Goal: Find specific page/section: Find specific page/section

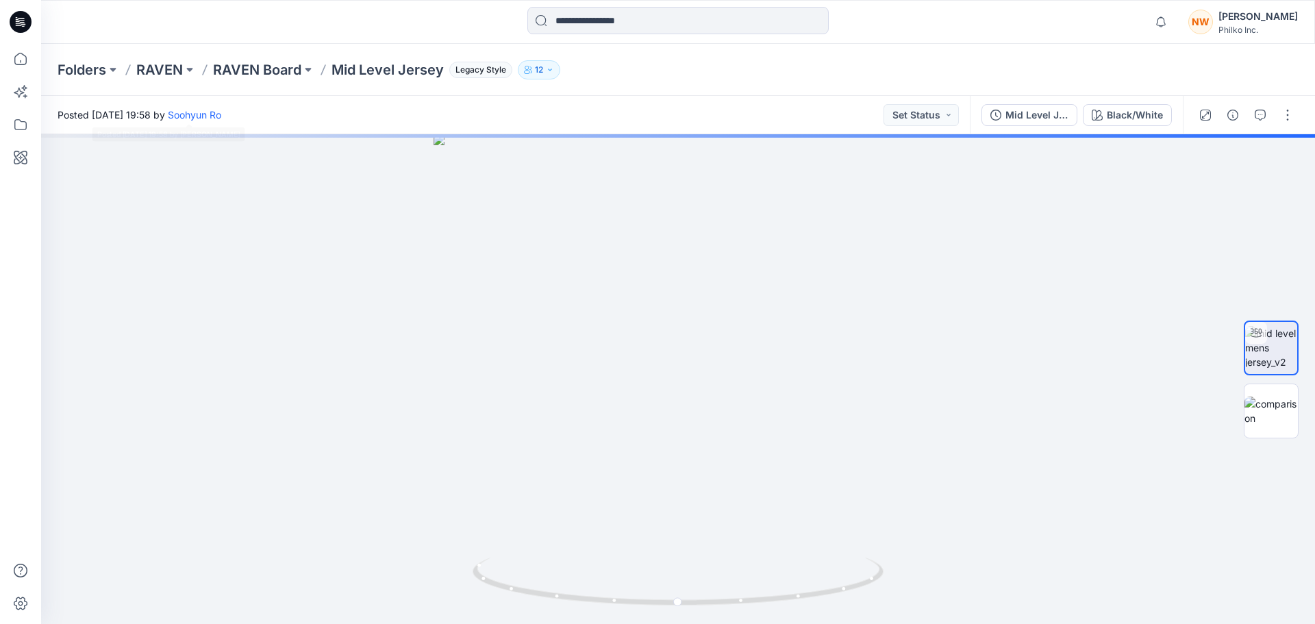
click at [250, 69] on p "RAVEN Board" at bounding box center [257, 69] width 88 height 19
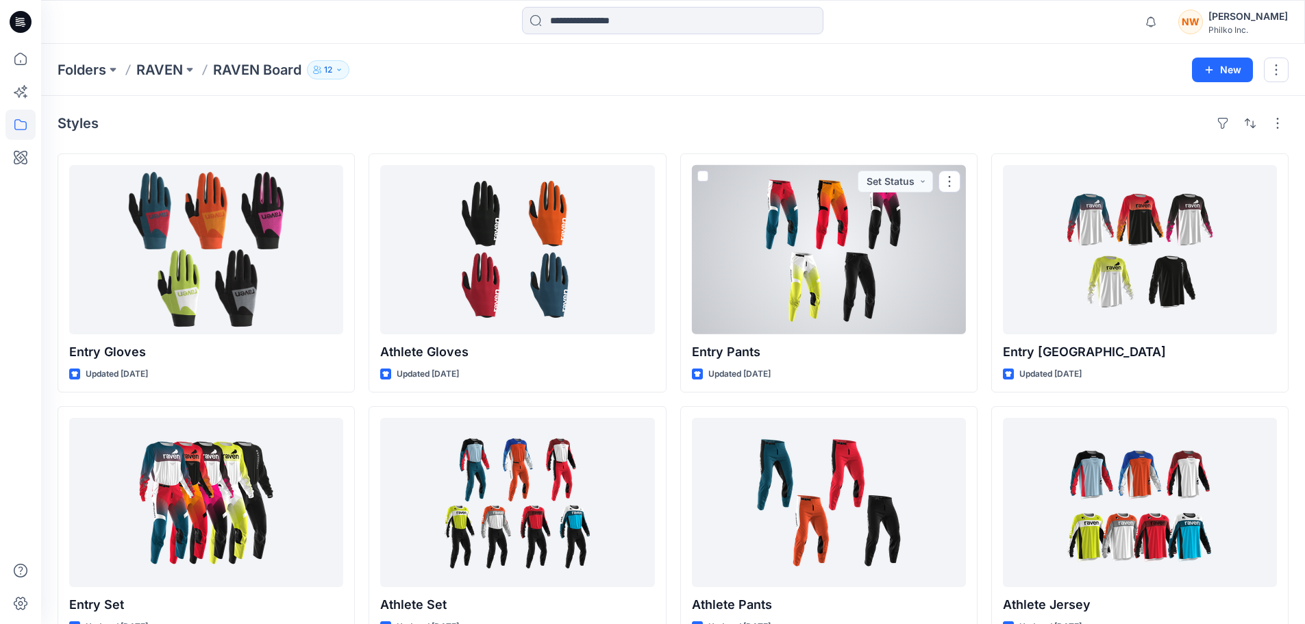
click at [803, 212] on div at bounding box center [829, 249] width 274 height 169
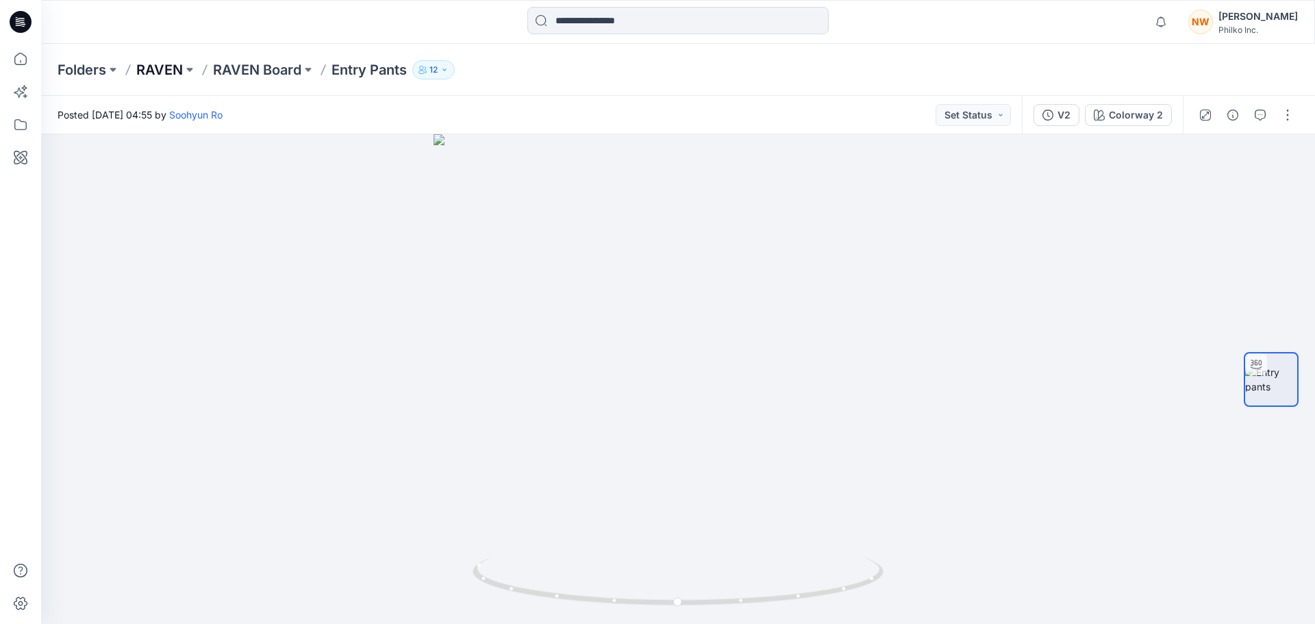
click at [153, 72] on p "RAVEN" at bounding box center [159, 69] width 47 height 19
